Goal: Check status

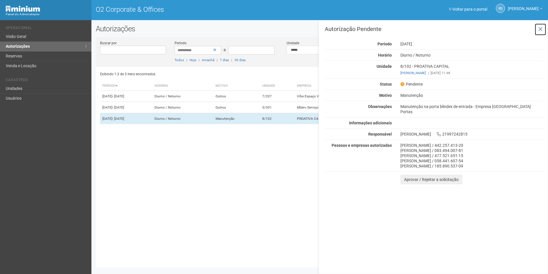
click at [535, 34] on button at bounding box center [541, 29] width 12 height 12
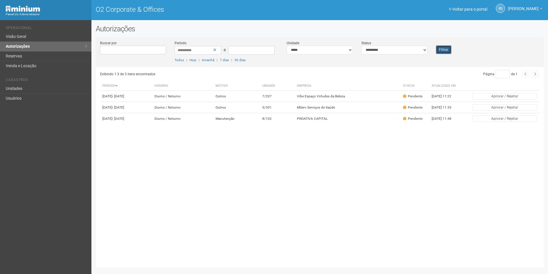
click at [447, 49] on button "Filtrar" at bounding box center [443, 49] width 15 height 9
